Goal: Task Accomplishment & Management: Manage account settings

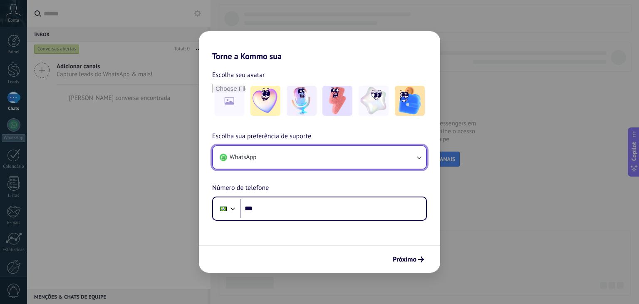
click at [396, 157] on button "WhatsApp" at bounding box center [319, 157] width 213 height 22
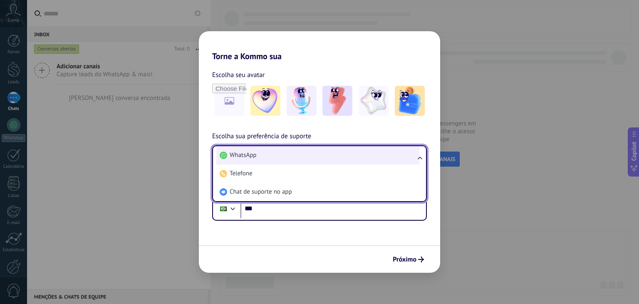
click at [293, 158] on li "WhatsApp" at bounding box center [317, 155] width 203 height 18
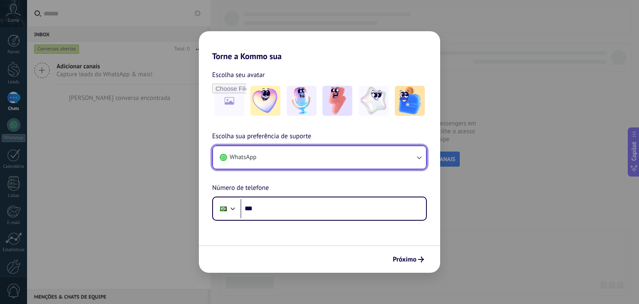
click at [300, 159] on button "WhatsApp" at bounding box center [319, 157] width 213 height 22
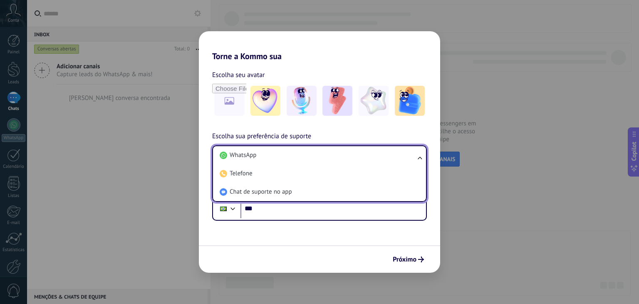
click at [294, 258] on div "Próximo" at bounding box center [319, 258] width 241 height 27
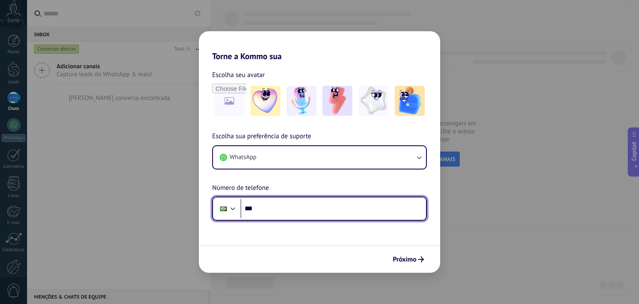
click at [306, 208] on input "***" at bounding box center [334, 208] width 186 height 19
type input "**********"
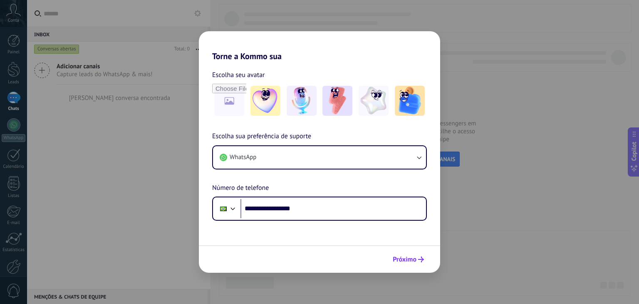
click at [396, 258] on span "Próximo" at bounding box center [405, 259] width 24 height 6
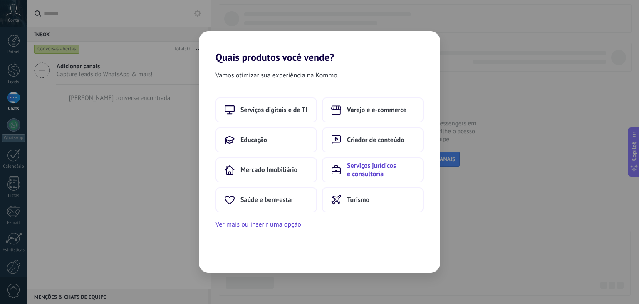
click at [357, 164] on span "Serviços jurídicos e consultoria" at bounding box center [380, 169] width 67 height 17
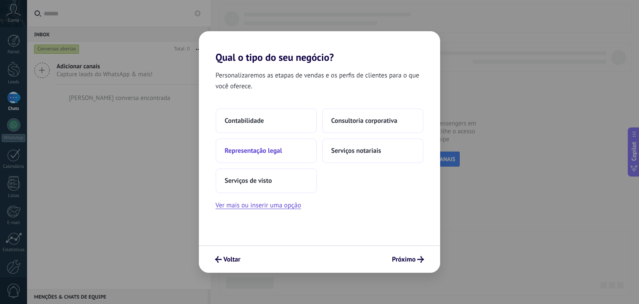
click at [255, 150] on span "Representação legal" at bounding box center [253, 150] width 57 height 8
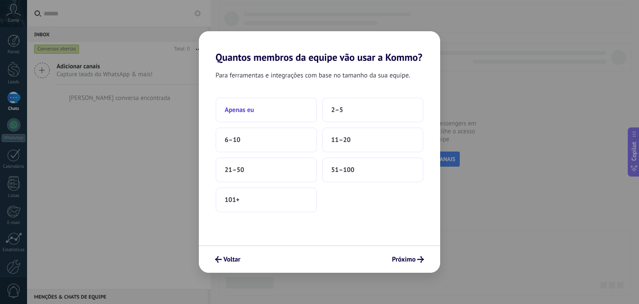
click at [256, 110] on button "Apenas eu" at bounding box center [267, 109] width 102 height 25
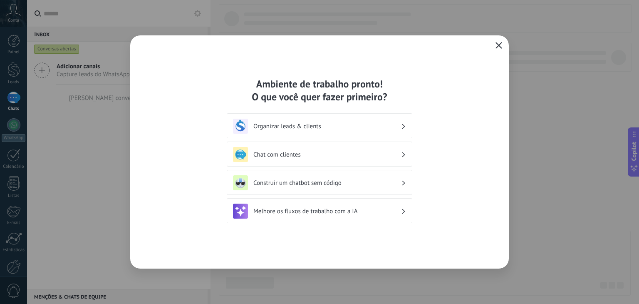
click at [499, 45] on use "button" at bounding box center [499, 45] width 6 height 6
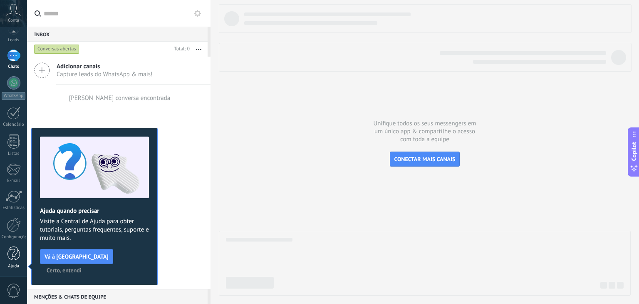
scroll to position [42, 0]
click at [13, 230] on div at bounding box center [14, 225] width 14 height 15
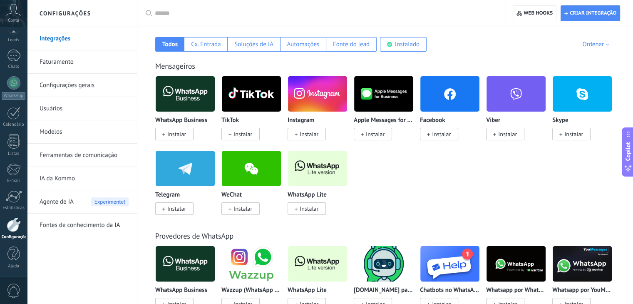
scroll to position [139, 0]
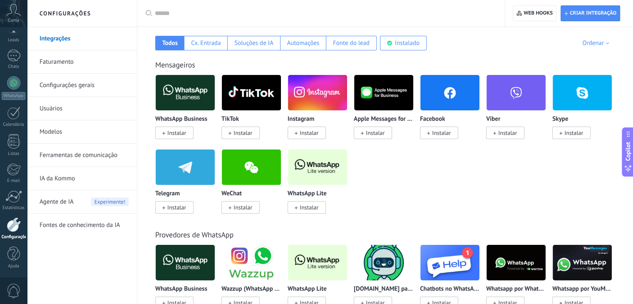
click at [303, 210] on span "Instalar" at bounding box center [309, 206] width 19 height 7
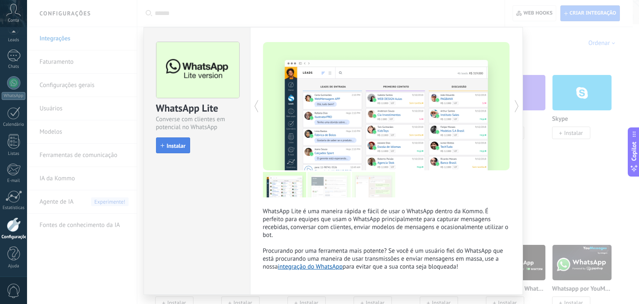
click at [178, 149] on button "Instalar" at bounding box center [173, 145] width 34 height 16
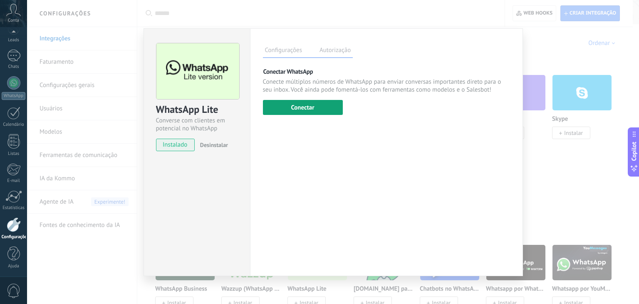
click at [301, 110] on button "Conectar" at bounding box center [303, 107] width 80 height 15
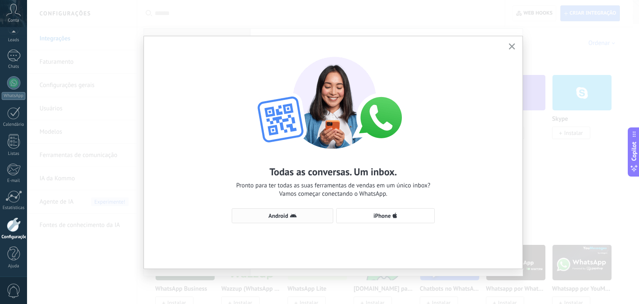
click at [287, 216] on span "Android" at bounding box center [278, 216] width 20 height 6
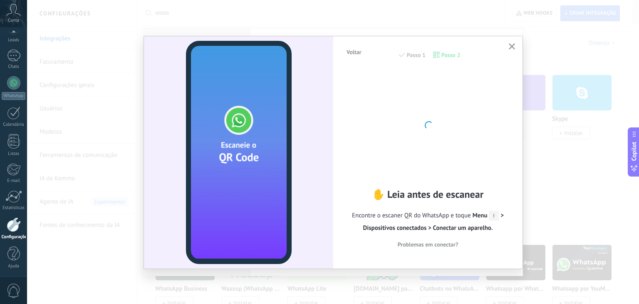
click at [514, 42] on button "button" at bounding box center [512, 46] width 10 height 11
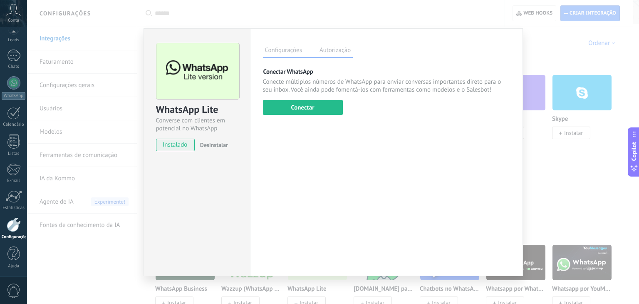
click at [546, 184] on div "WhatsApp Lite Converse com clientes em potencial no WhatsApp instalado Desinsta…" at bounding box center [333, 152] width 612 height 304
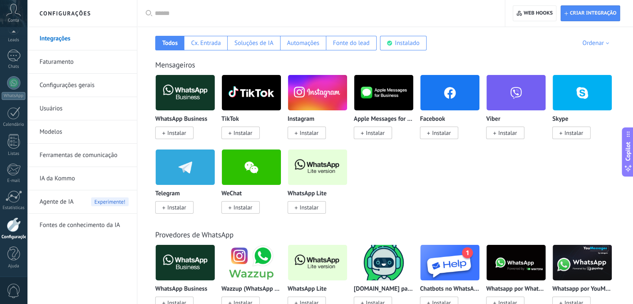
scroll to position [208, 0]
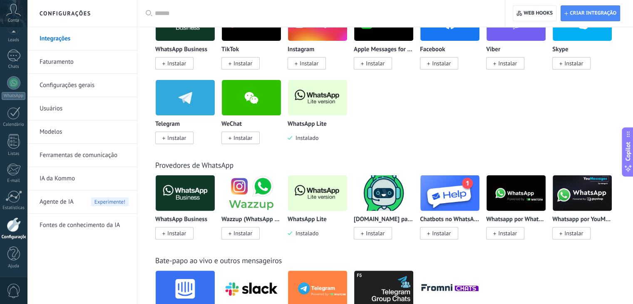
click at [324, 102] on img at bounding box center [317, 97] width 59 height 40
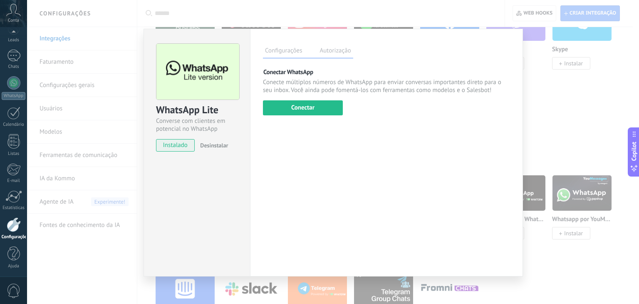
click at [563, 127] on div "WhatsApp Lite Converse com clientes em potencial no WhatsApp instalado Desinsta…" at bounding box center [333, 152] width 612 height 304
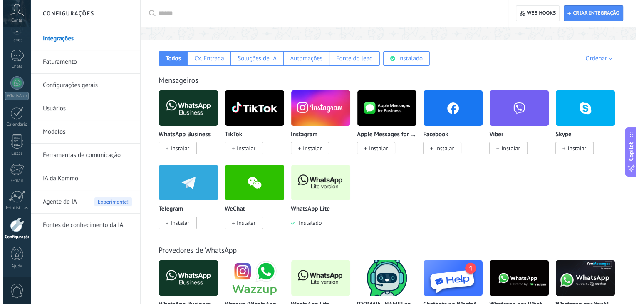
scroll to position [139, 0]
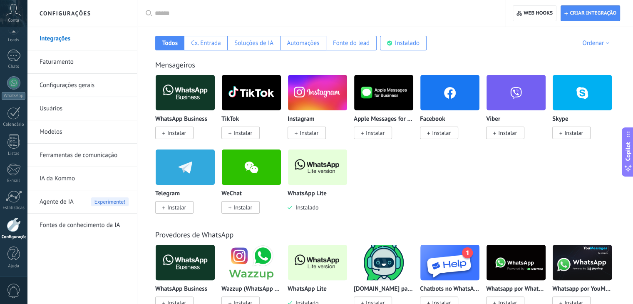
click at [323, 279] on img at bounding box center [317, 262] width 59 height 40
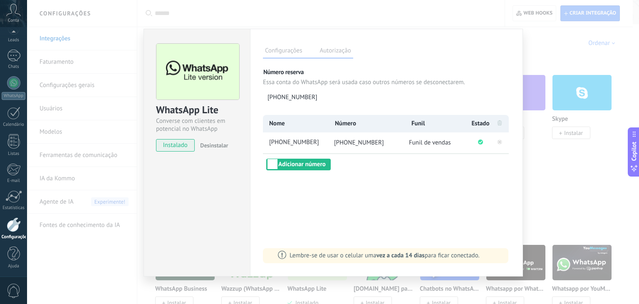
click at [566, 194] on div "WhatsApp Lite Converse com clientes em potencial no WhatsApp instalado Desinsta…" at bounding box center [333, 152] width 612 height 304
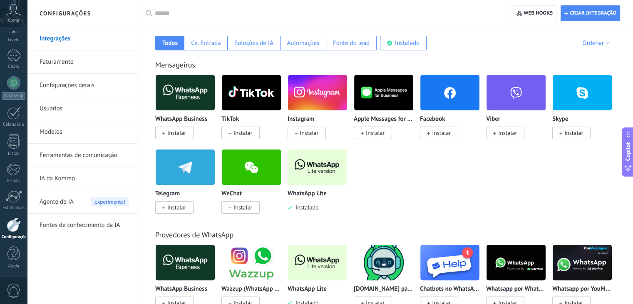
click at [309, 169] on img at bounding box center [317, 167] width 59 height 40
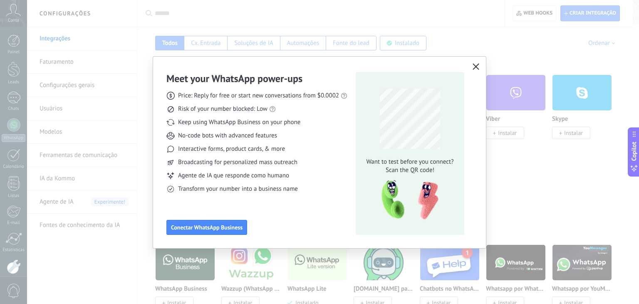
click at [478, 66] on icon "button" at bounding box center [476, 66] width 7 height 7
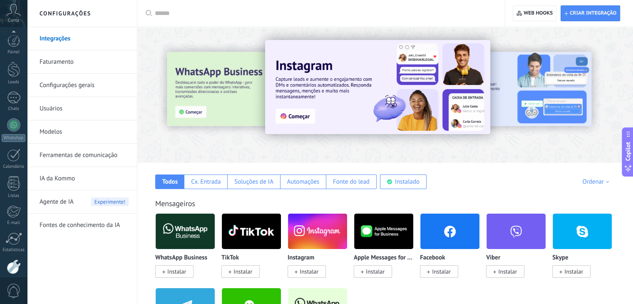
scroll to position [42, 0]
click at [17, 45] on div "Painel Leads Chats WhatsApp Clientes" at bounding box center [13, 135] width 27 height 285
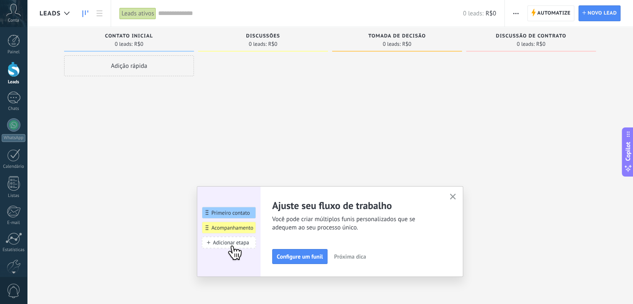
click at [456, 195] on icon "button" at bounding box center [453, 197] width 6 height 6
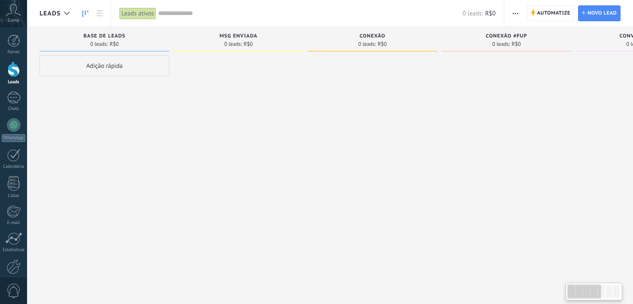
click at [19, 15] on icon at bounding box center [13, 10] width 15 height 12
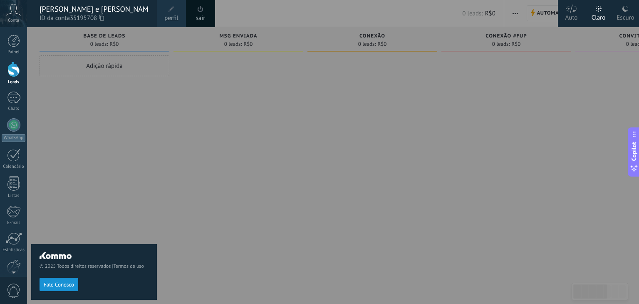
click at [252, 131] on div at bounding box center [346, 152] width 639 height 304
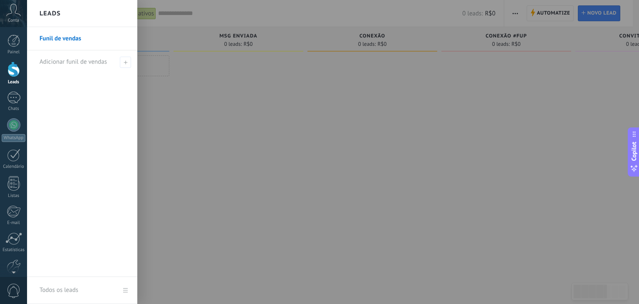
click at [18, 65] on div at bounding box center [13, 69] width 12 height 15
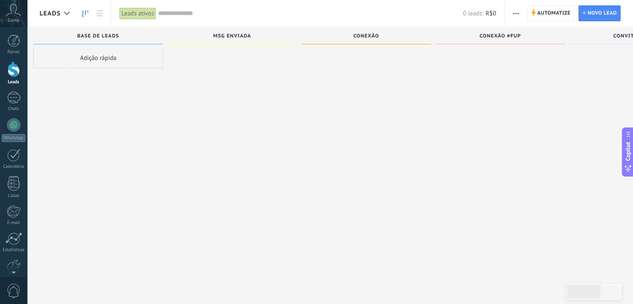
scroll to position [0, 353]
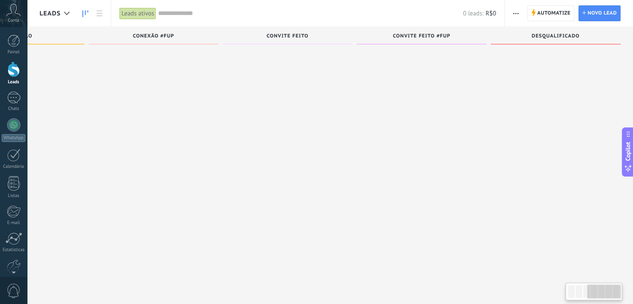
drag, startPoint x: 605, startPoint y: 290, endPoint x: 639, endPoint y: 320, distance: 45.4
click at [633, 296] on html ".abccls-1,.abccls-2{fill-rule:evenodd}.abccls-2{fill:#fff} .abfcls-1{fill:none}…" at bounding box center [316, 144] width 633 height 304
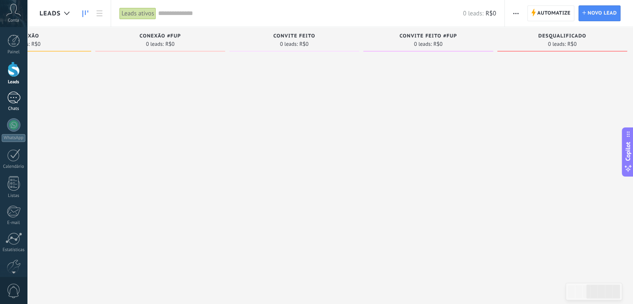
click at [10, 99] on div at bounding box center [13, 98] width 13 height 12
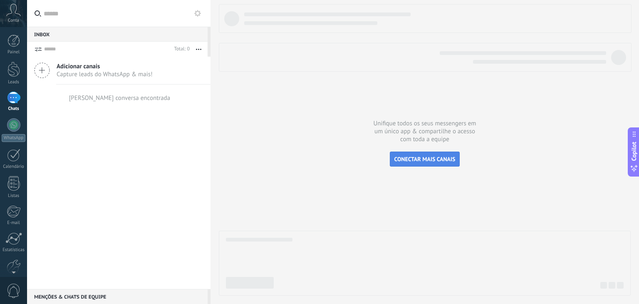
click at [432, 157] on span "CONECTAR MAIS CANAIS" at bounding box center [425, 158] width 61 height 7
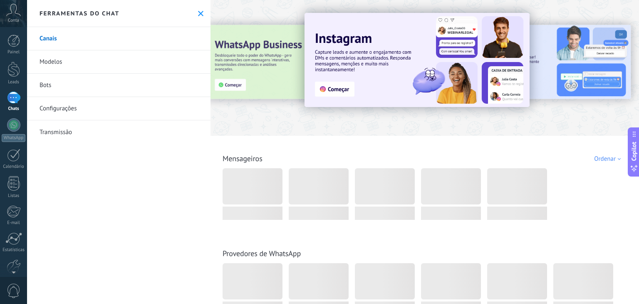
click at [198, 14] on use at bounding box center [200, 13] width 5 height 5
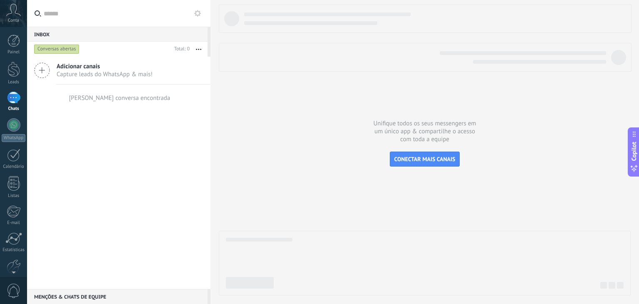
click at [7, 103] on div at bounding box center [13, 98] width 13 height 12
click at [8, 132] on link "WhatsApp" at bounding box center [13, 130] width 27 height 24
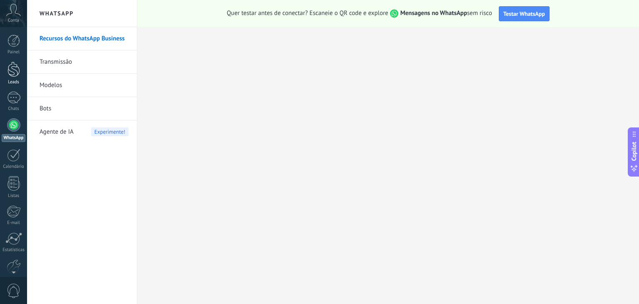
click at [12, 70] on div at bounding box center [13, 69] width 12 height 15
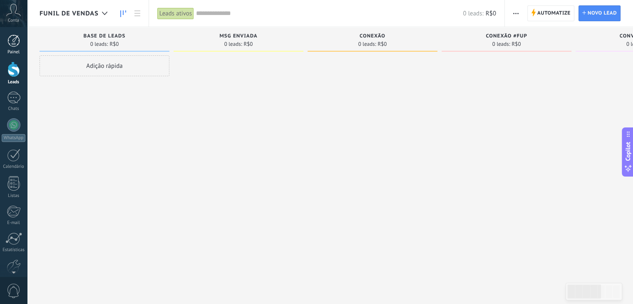
click at [12, 49] on link "Painel" at bounding box center [13, 45] width 27 height 20
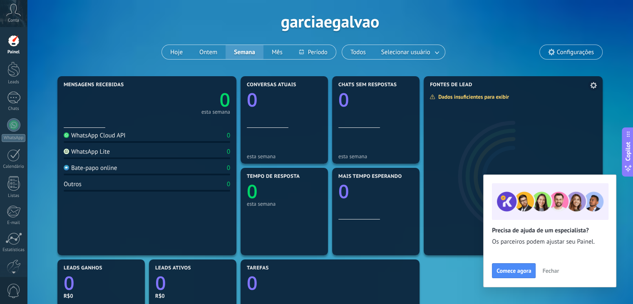
scroll to position [69, 0]
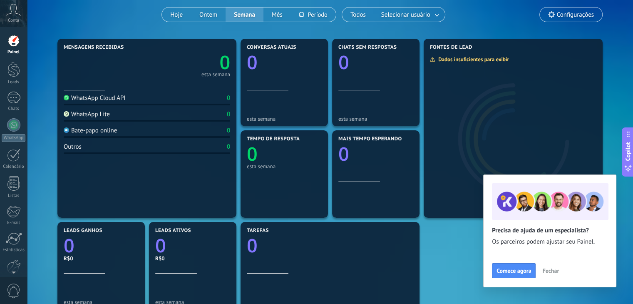
click at [547, 272] on span "Fechar" at bounding box center [550, 271] width 17 height 6
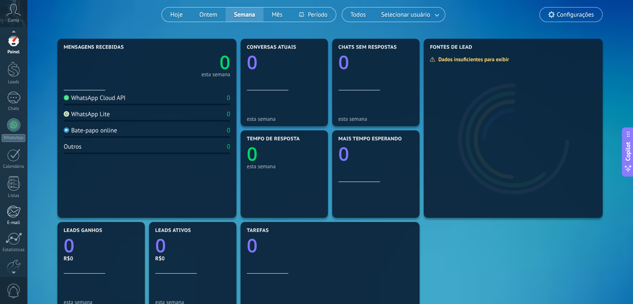
scroll to position [42, 0]
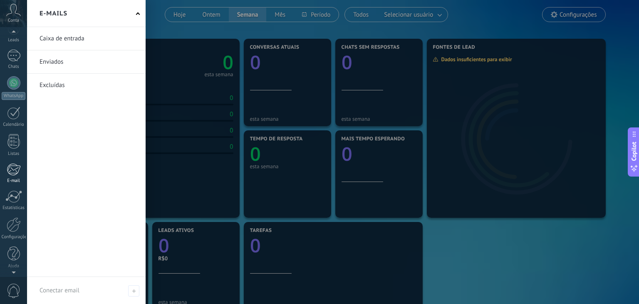
click at [17, 173] on div at bounding box center [14, 169] width 14 height 12
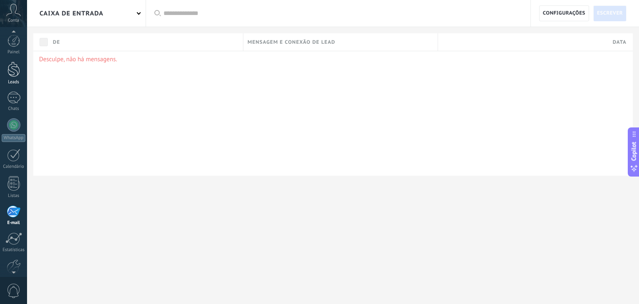
click at [17, 72] on div at bounding box center [13, 69] width 12 height 15
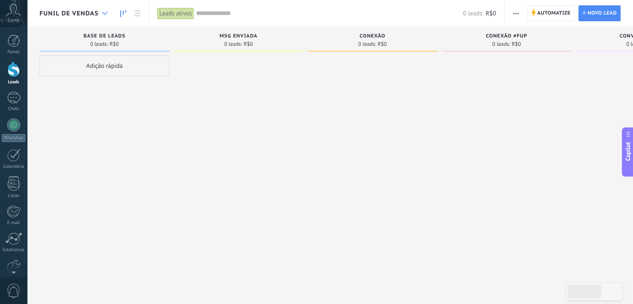
click at [102, 9] on div at bounding box center [105, 13] width 14 height 16
drag, startPoint x: 0, startPoint y: 0, endPoint x: 103, endPoint y: 18, distance: 104.8
click at [107, 12] on use at bounding box center [104, 13] width 5 height 3
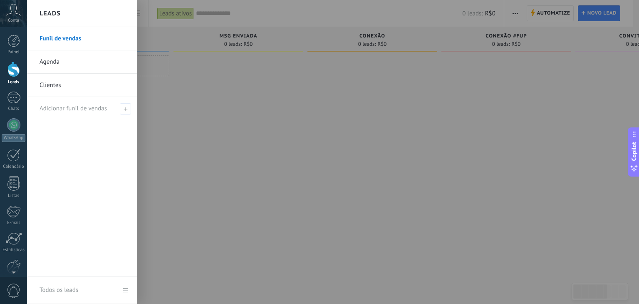
click at [57, 60] on link "Agenda" at bounding box center [84, 61] width 89 height 23
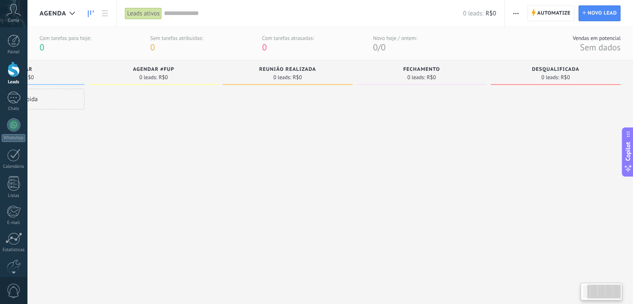
scroll to position [0, 6]
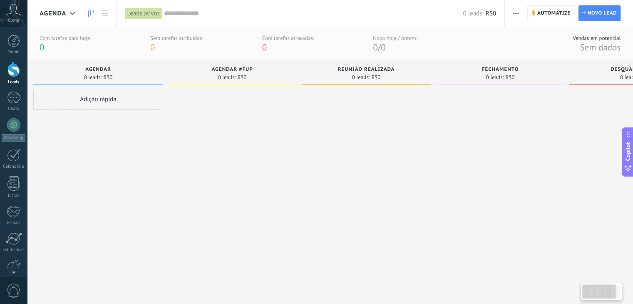
drag, startPoint x: 591, startPoint y: 293, endPoint x: 546, endPoint y: 287, distance: 45.0
click at [571, 300] on body ".abccls-1,.abccls-2{fill-rule:evenodd}.abccls-2{fill:#fff} .abfcls-1{fill:none}…" at bounding box center [316, 152] width 633 height 304
click at [73, 13] on use at bounding box center [71, 13] width 5 height 3
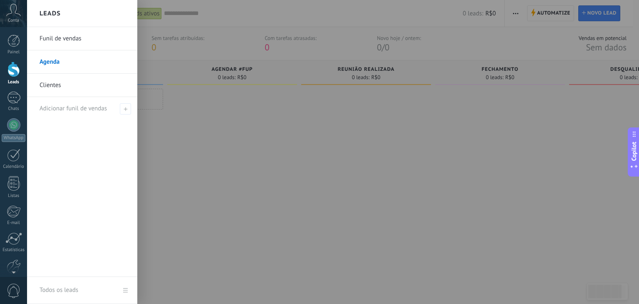
click at [67, 32] on link "Funil de vendas" at bounding box center [84, 38] width 89 height 23
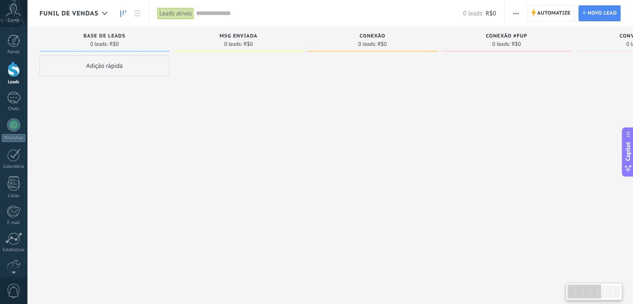
scroll to position [0, 353]
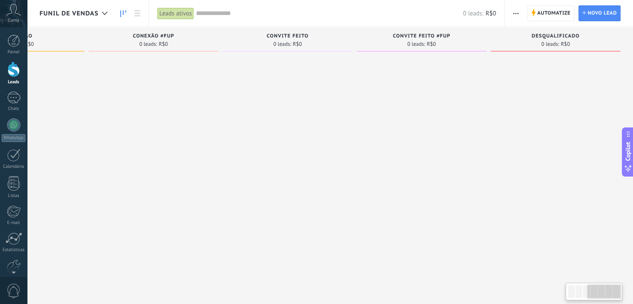
drag, startPoint x: 594, startPoint y: 292, endPoint x: 633, endPoint y: 291, distance: 38.3
click at [633, 290] on html ".abccls-1,.abccls-2{fill-rule:evenodd}.abccls-2{fill:#fff} .abfcls-1{fill:none}…" at bounding box center [316, 152] width 633 height 304
click at [94, 13] on span "Funil de vendas" at bounding box center [69, 14] width 59 height 8
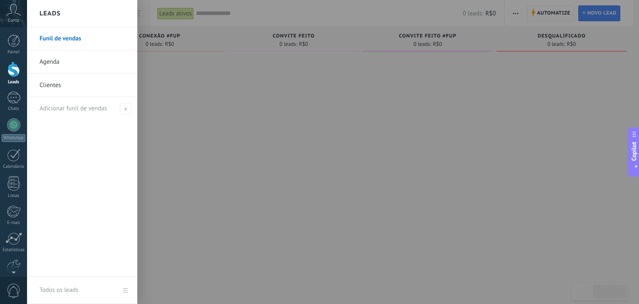
click at [50, 64] on link "Agenda" at bounding box center [84, 61] width 89 height 23
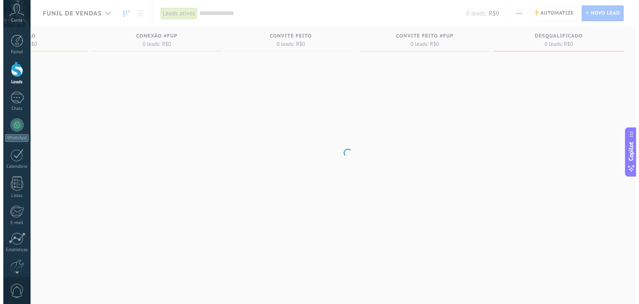
scroll to position [0, 346]
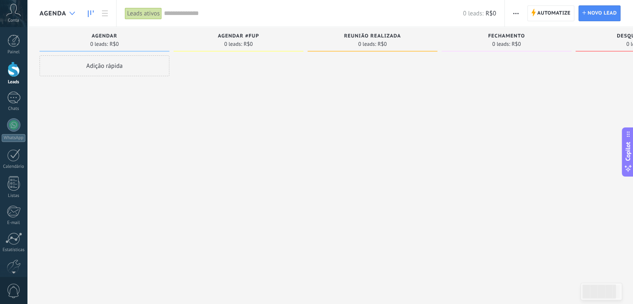
click at [69, 12] on div at bounding box center [72, 13] width 14 height 16
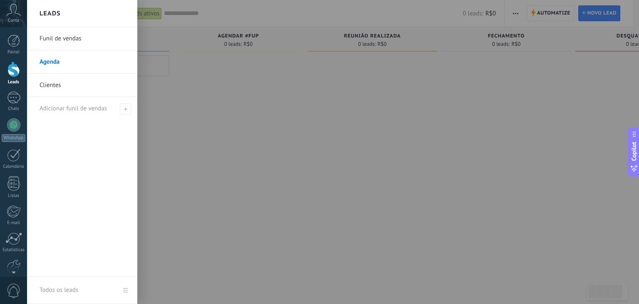
click at [75, 93] on link "Clientes" at bounding box center [84, 85] width 89 height 23
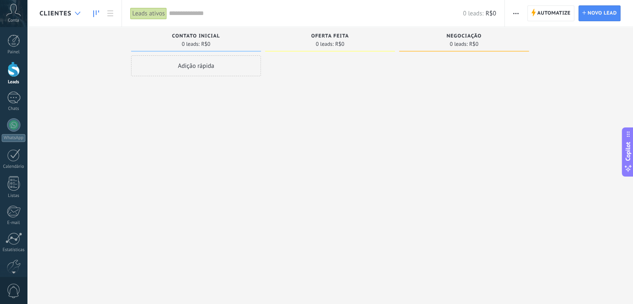
click at [74, 13] on div at bounding box center [78, 13] width 14 height 16
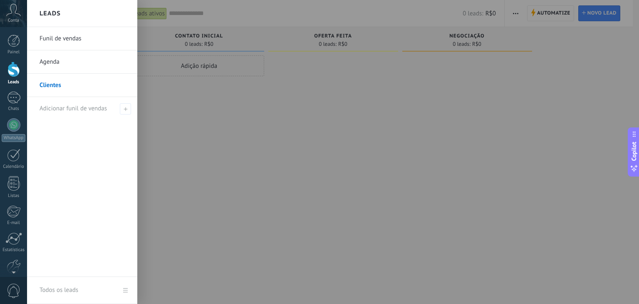
drag, startPoint x: 343, startPoint y: 141, endPoint x: 361, endPoint y: 139, distance: 18.1
click at [347, 139] on div at bounding box center [346, 152] width 639 height 304
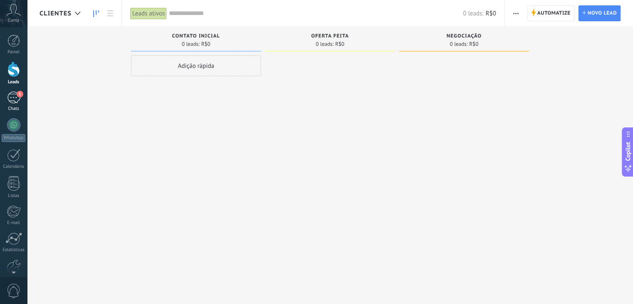
click at [6, 103] on link "1 Chats" at bounding box center [13, 102] width 27 height 20
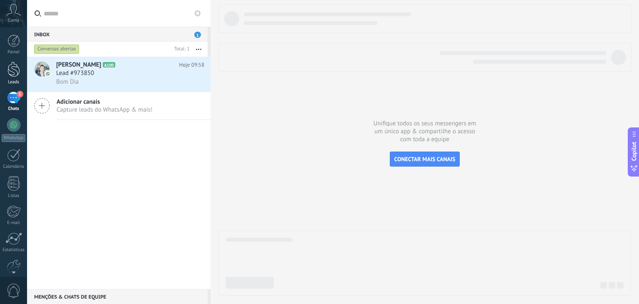
click at [9, 74] on div at bounding box center [13, 69] width 12 height 15
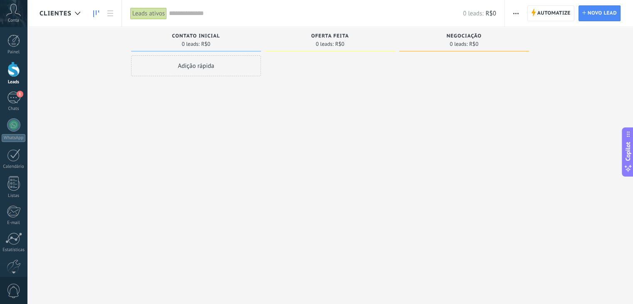
click at [516, 14] on span "button" at bounding box center [515, 13] width 5 height 16
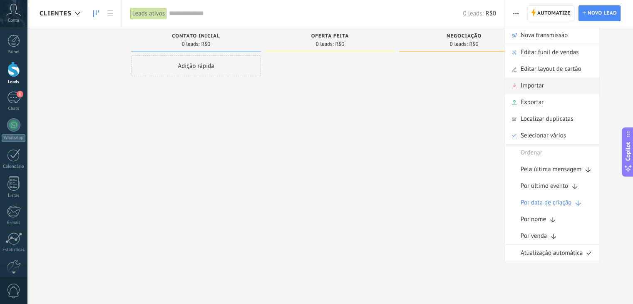
click at [538, 90] on span "Importar" at bounding box center [532, 85] width 23 height 17
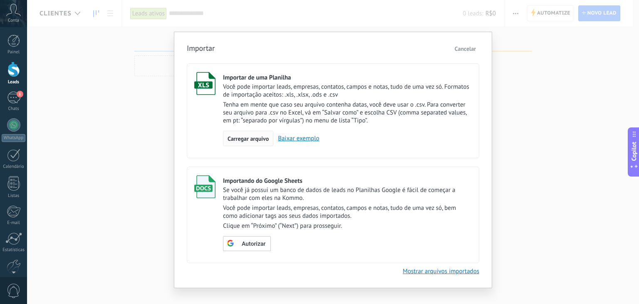
click at [247, 139] on span "Carregar arquivo" at bounding box center [248, 139] width 41 height 6
click at [0, 0] on input "Importar de uma Planilha Você pode importar leads, empresas, contatos, campos e…" at bounding box center [0, 0] width 0 height 0
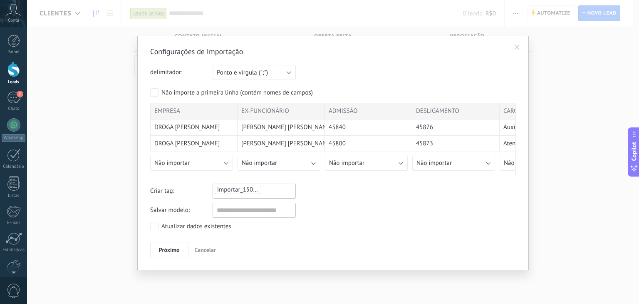
click at [519, 48] on span at bounding box center [517, 48] width 5 height 6
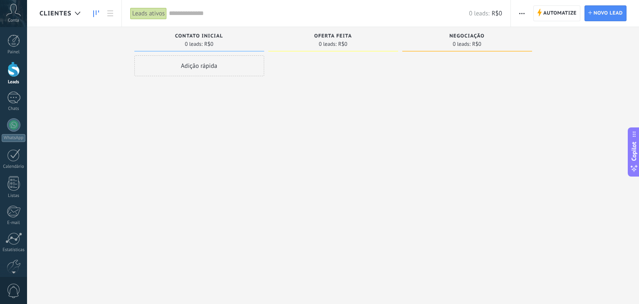
click at [15, 70] on div at bounding box center [13, 69] width 12 height 15
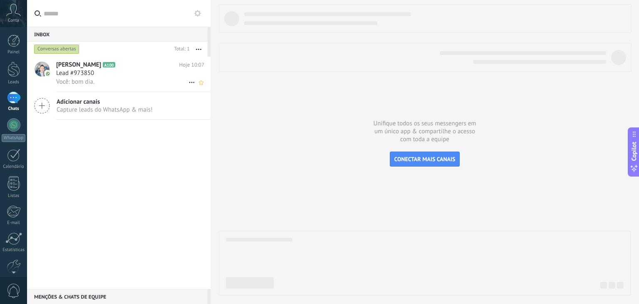
click at [110, 77] on div "Lead #973850" at bounding box center [130, 73] width 148 height 8
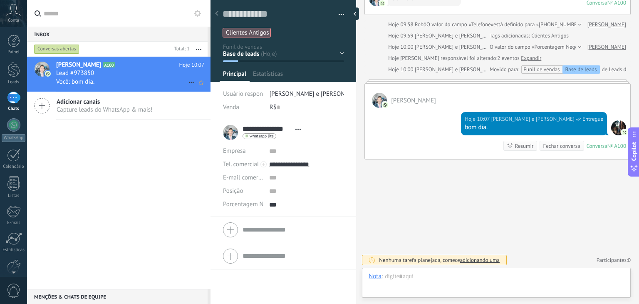
scroll to position [8, 0]
click at [17, 80] on div "Leads" at bounding box center [14, 81] width 24 height 5
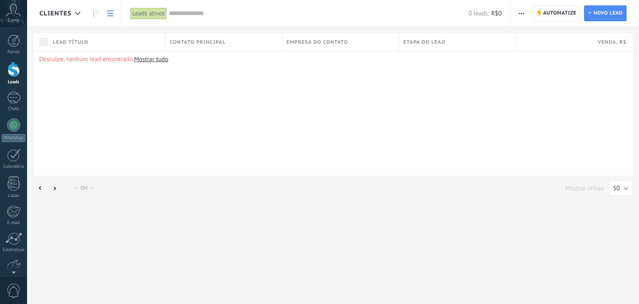
click at [15, 70] on div at bounding box center [13, 69] width 12 height 15
click at [83, 17] on div at bounding box center [78, 13] width 14 height 16
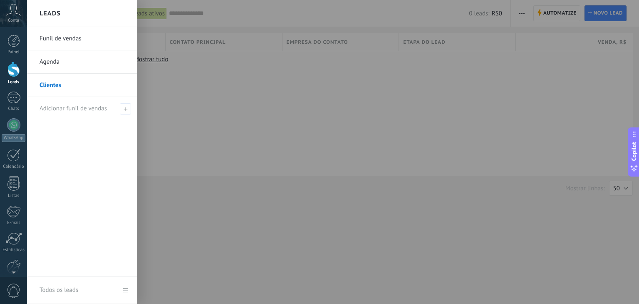
click at [65, 39] on link "Funil de vendas" at bounding box center [84, 38] width 89 height 23
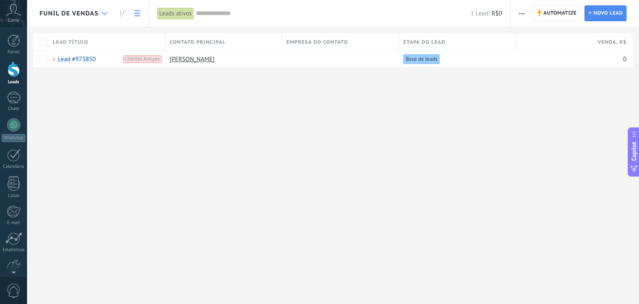
click at [104, 11] on div at bounding box center [105, 13] width 14 height 16
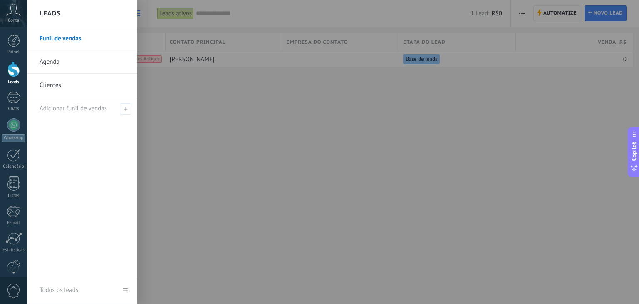
click at [48, 62] on link "Agenda" at bounding box center [84, 61] width 89 height 23
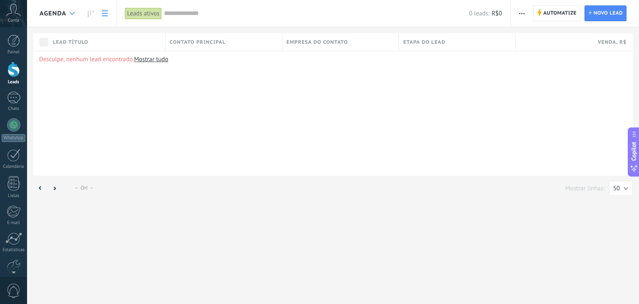
click at [73, 15] on icon at bounding box center [71, 13] width 5 height 3
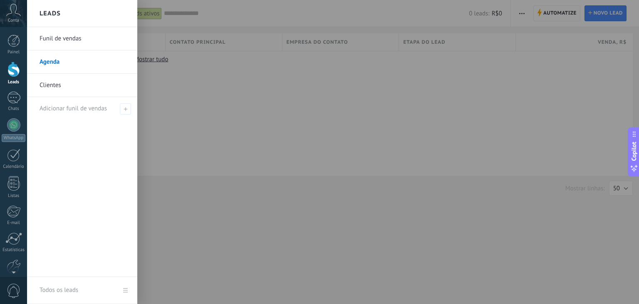
click at [51, 85] on link "Clientes" at bounding box center [84, 85] width 89 height 23
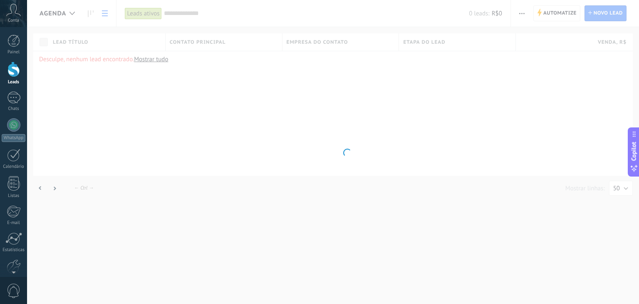
click at [70, 13] on body ".abccls-1,.abccls-2{fill-rule:evenodd}.abccls-2{fill:#fff} .abfcls-1{fill:none}…" at bounding box center [319, 152] width 639 height 304
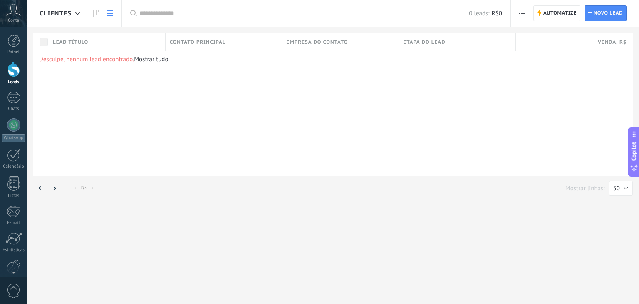
click at [72, 15] on div at bounding box center [78, 13] width 14 height 16
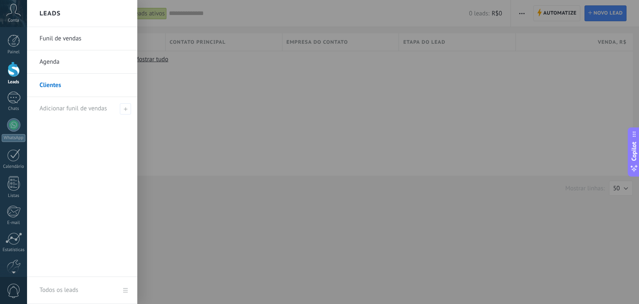
click at [62, 42] on link "Funil de vendas" at bounding box center [84, 38] width 89 height 23
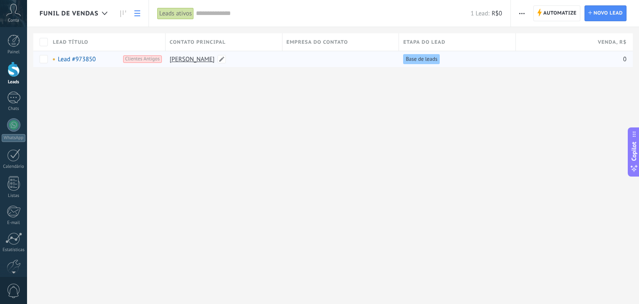
click at [189, 58] on link "[PERSON_NAME]" at bounding box center [192, 59] width 45 height 8
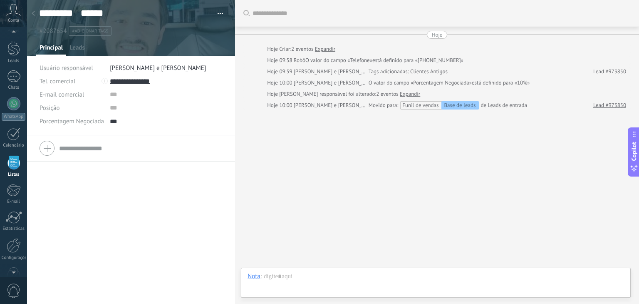
scroll to position [8, 0]
click at [215, 17] on button "button" at bounding box center [217, 13] width 12 height 12
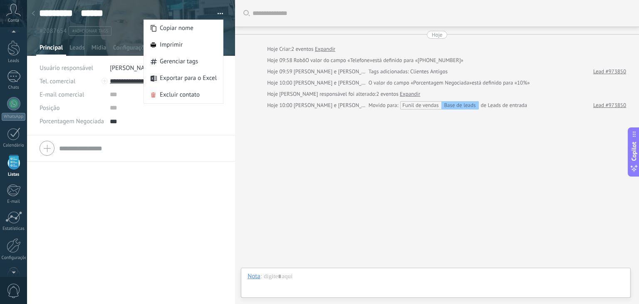
click at [151, 224] on div "Tel. comercial Comercial direto Celular Faz Casa Outros Tel. comercial Ligar Co…" at bounding box center [131, 219] width 208 height 169
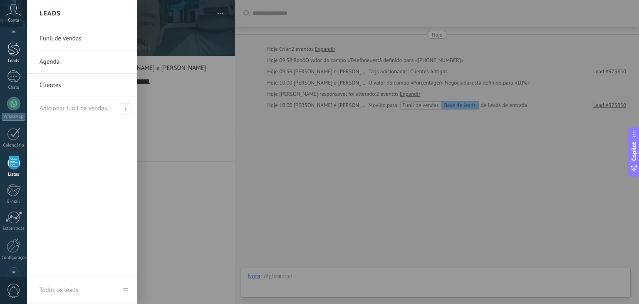
click at [13, 55] on div at bounding box center [13, 47] width 12 height 15
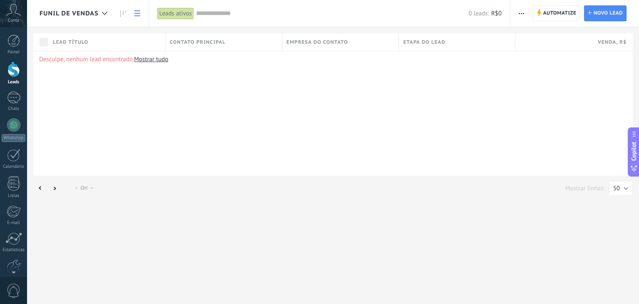
click at [445, 231] on div "Funil de vendas Automatize Nova transmissão" at bounding box center [333, 152] width 612 height 304
click at [108, 15] on div at bounding box center [105, 13] width 14 height 16
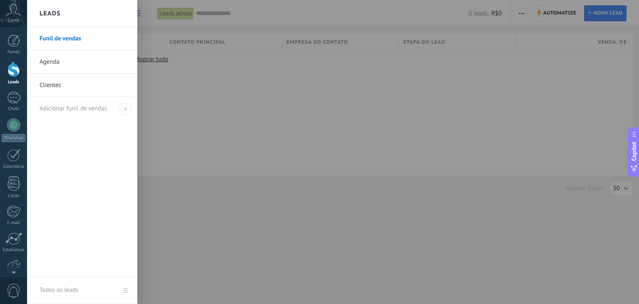
click at [104, 14] on div "Leads" at bounding box center [82, 13] width 110 height 27
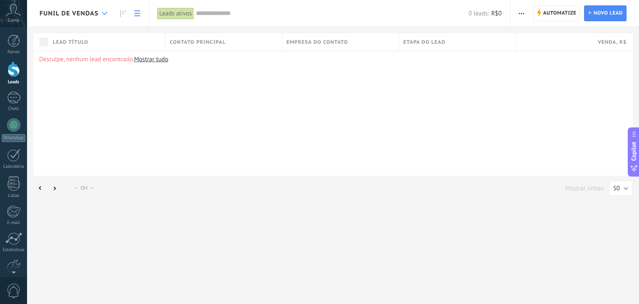
click at [104, 14] on use at bounding box center [104, 13] width 5 height 3
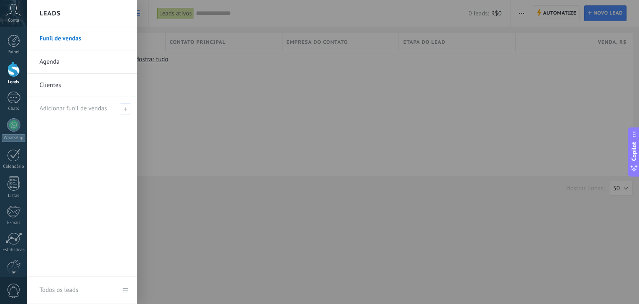
click at [74, 39] on link "Funil de vendas" at bounding box center [84, 38] width 89 height 23
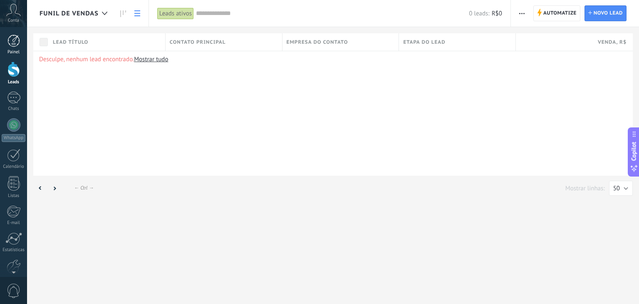
click at [13, 44] on div at bounding box center [13, 41] width 12 height 12
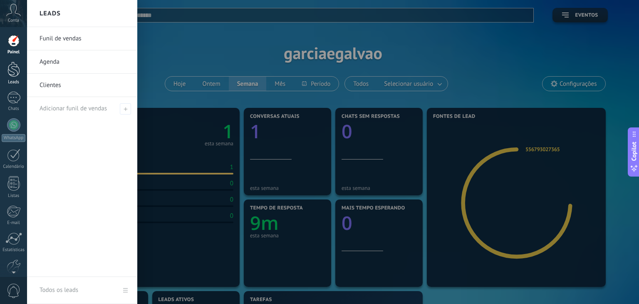
click at [13, 77] on link "Leads" at bounding box center [13, 73] width 27 height 23
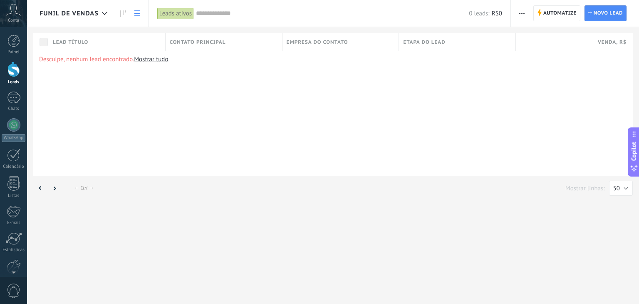
click at [82, 10] on span "Funil de vendas" at bounding box center [69, 14] width 59 height 8
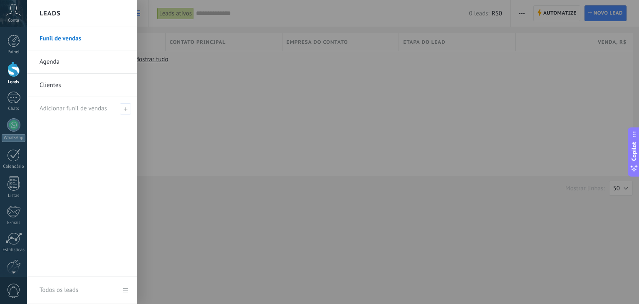
click at [57, 60] on link "Agenda" at bounding box center [84, 61] width 89 height 23
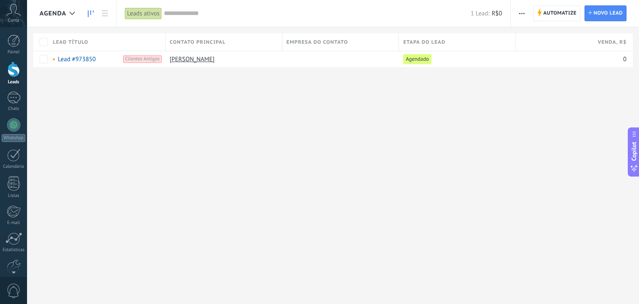
click at [93, 15] on icon at bounding box center [91, 13] width 6 height 7
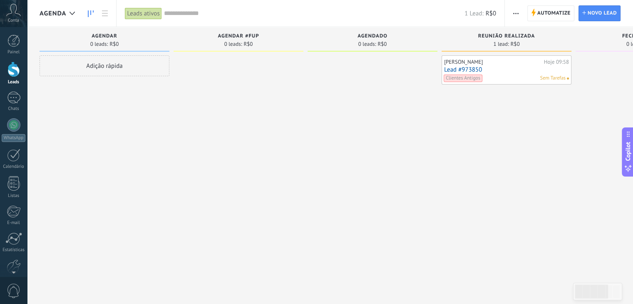
click at [62, 15] on span "Agenda" at bounding box center [53, 14] width 27 height 8
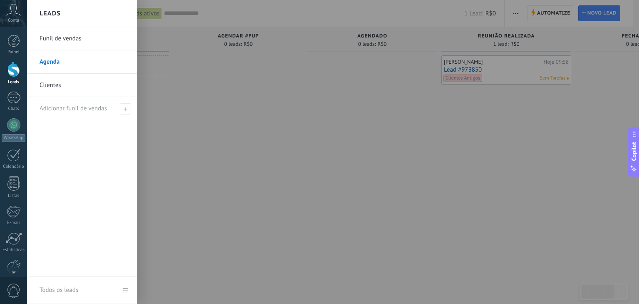
click at [62, 40] on link "Funil de vendas" at bounding box center [84, 38] width 89 height 23
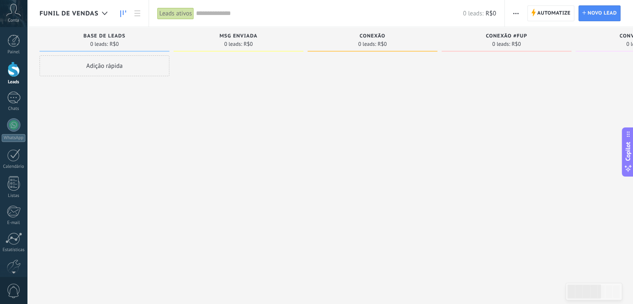
click at [586, 274] on div "Etapa de leads de entrada solicitações: 0 0 0 0 0 0 0 0 0 Base de leads 0 leads…" at bounding box center [513, 162] width 946 height 270
drag, startPoint x: 583, startPoint y: 299, endPoint x: 582, endPoint y: 292, distance: 6.8
click at [585, 297] on div at bounding box center [594, 291] width 57 height 17
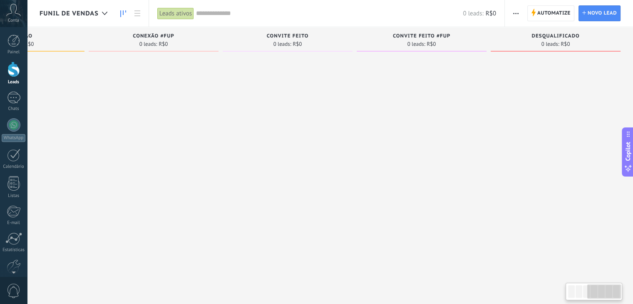
scroll to position [0, 6]
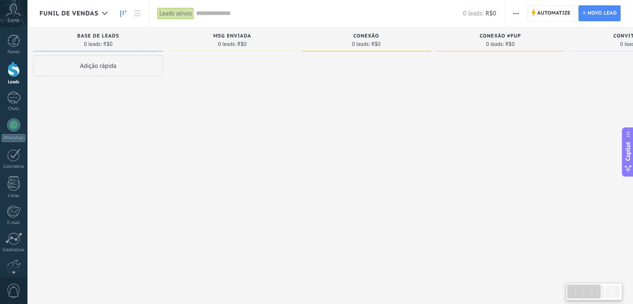
drag, startPoint x: 581, startPoint y: 292, endPoint x: 258, endPoint y: 230, distance: 329.2
click at [486, 298] on body ".abccls-1,.abccls-2{fill-rule:evenodd}.abccls-2{fill:#fff} .abfcls-1{fill:none}…" at bounding box center [316, 152] width 633 height 304
click at [17, 38] on div at bounding box center [13, 41] width 12 height 12
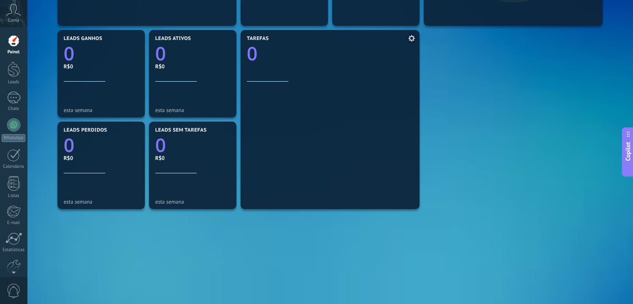
scroll to position [285, 0]
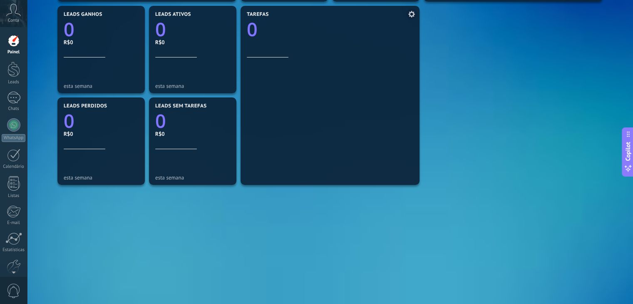
click at [330, 46] on div "Tarefas 0" at bounding box center [330, 35] width 166 height 46
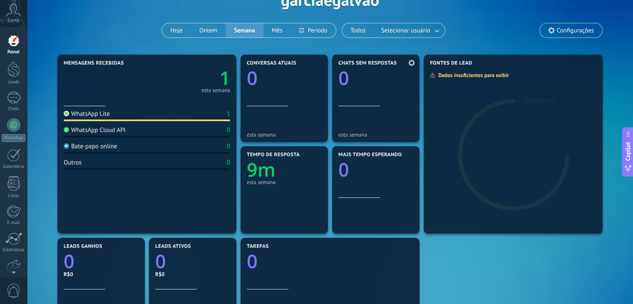
scroll to position [69, 0]
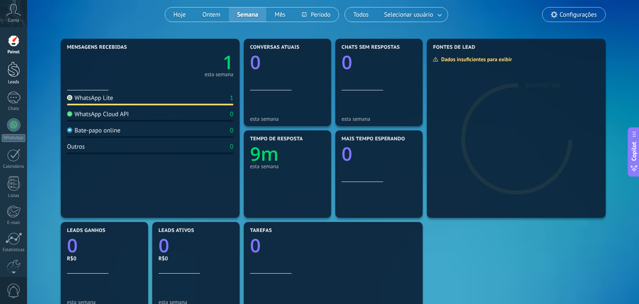
click at [14, 68] on div at bounding box center [13, 69] width 12 height 15
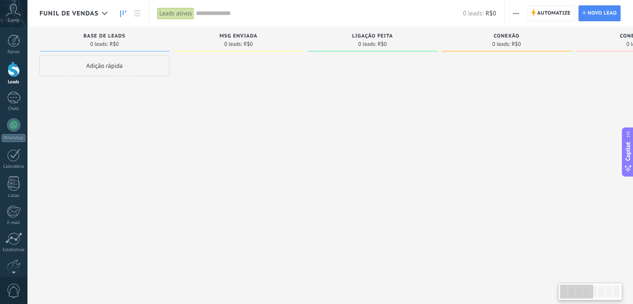
click at [268, 171] on div at bounding box center [239, 152] width 130 height 195
click at [94, 14] on span "Funil de vendas" at bounding box center [69, 14] width 59 height 8
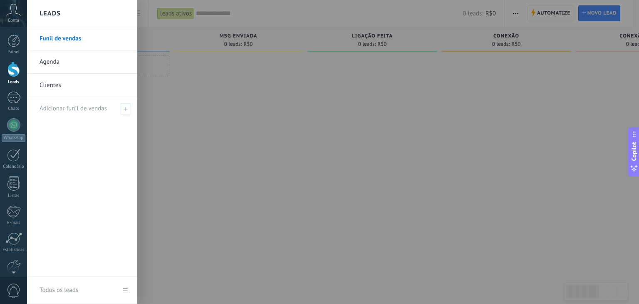
click at [330, 145] on div at bounding box center [346, 152] width 639 height 304
